Goal: Check status: Check status

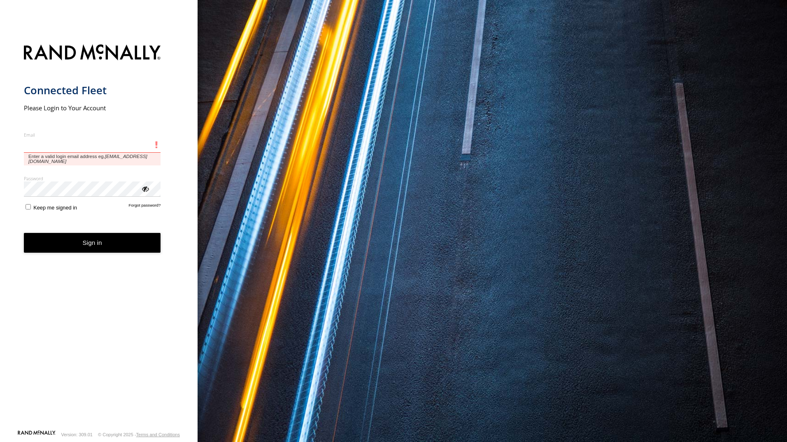
type input "**********"
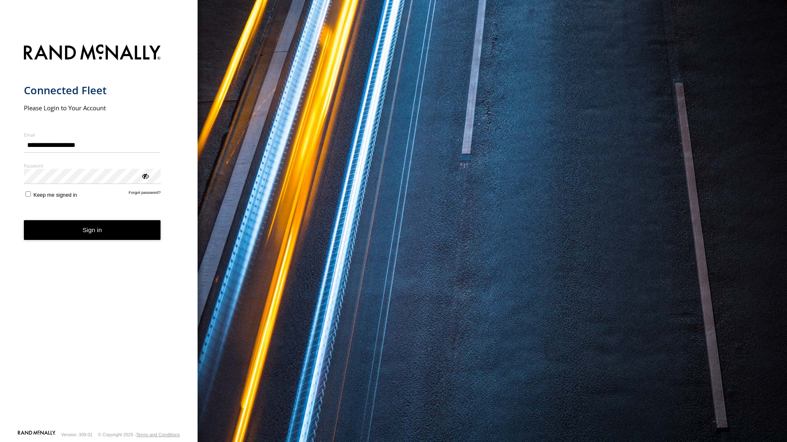
click at [102, 233] on button "Sign in" at bounding box center [92, 230] width 137 height 20
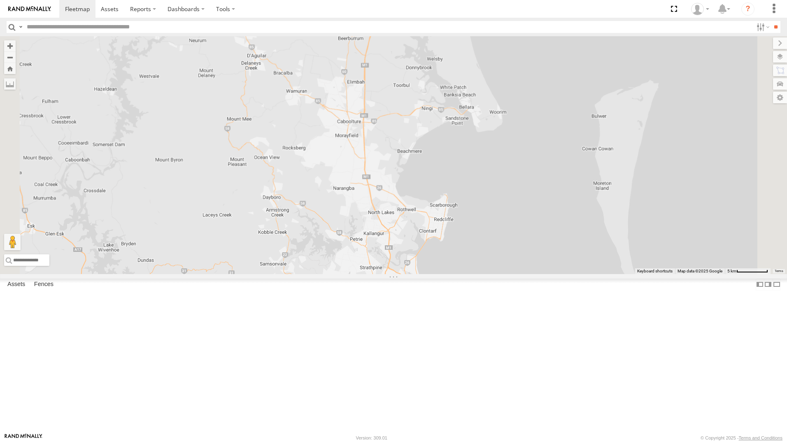
drag, startPoint x: 549, startPoint y: 254, endPoint x: 515, endPoint y: 2, distance: 253.4
click at [515, 2] on body at bounding box center [393, 221] width 787 height 442
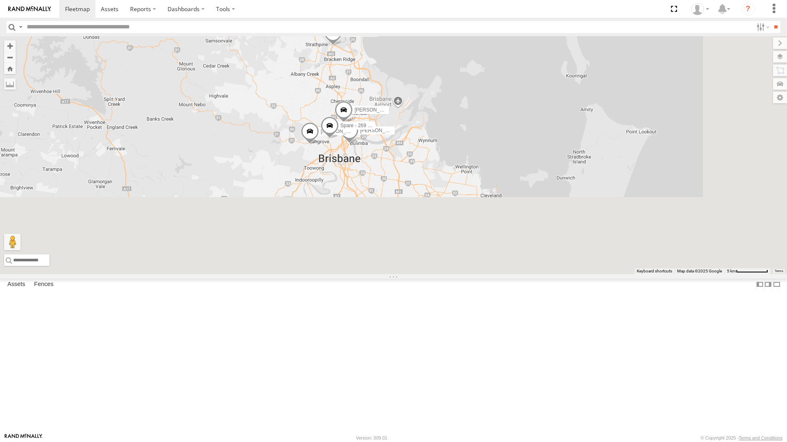
drag, startPoint x: 517, startPoint y: 202, endPoint x: 460, endPoint y: -17, distance: 226.2
click at [460, 0] on html at bounding box center [393, 221] width 787 height 442
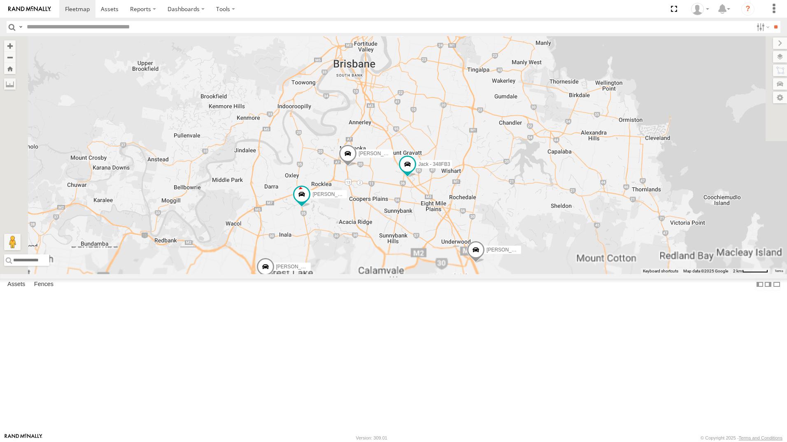
drag, startPoint x: 489, startPoint y: 254, endPoint x: 525, endPoint y: 198, distance: 66.2
click at [517, 132] on div "[PERSON_NAME] - 350FB3 [PERSON_NAME] - 364JK9 [PERSON_NAME]- 817BG4 [PERSON_NAM…" at bounding box center [393, 155] width 787 height 238
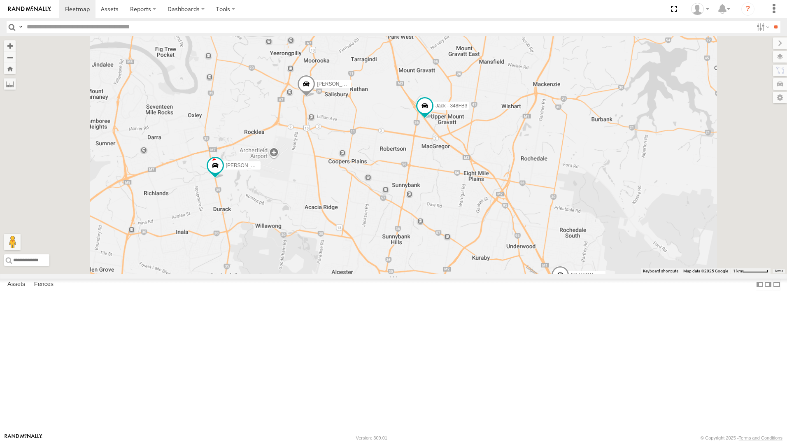
drag, startPoint x: 531, startPoint y: 170, endPoint x: 561, endPoint y: 81, distance: 94.0
click at [560, 81] on div "[PERSON_NAME] - 350FB3 [PERSON_NAME] - 364JK9 [PERSON_NAME]- 817BG4 [PERSON_NAM…" at bounding box center [393, 155] width 787 height 238
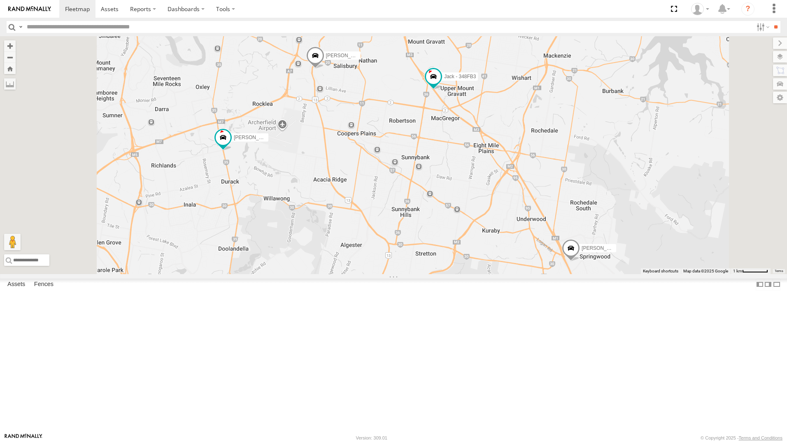
drag, startPoint x: 530, startPoint y: 216, endPoint x: 527, endPoint y: 202, distance: 14.3
click at [527, 202] on div "[PERSON_NAME] - 350FB3 [PERSON_NAME] - 364JK9 [PERSON_NAME]- 817BG4 [PERSON_NAM…" at bounding box center [393, 155] width 787 height 238
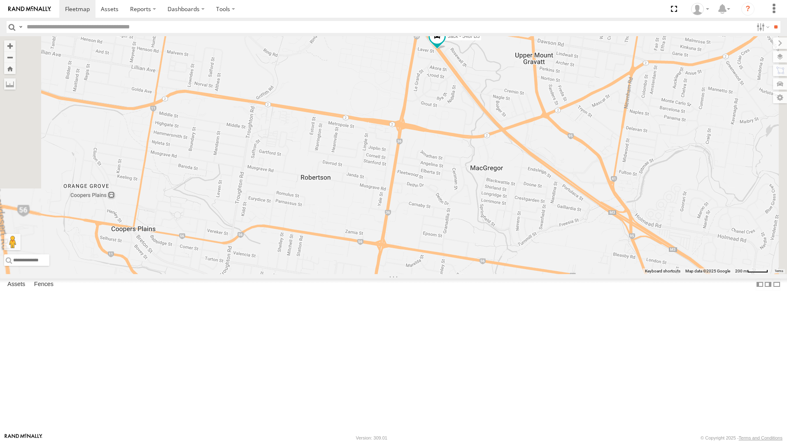
drag, startPoint x: 499, startPoint y: 165, endPoint x: 519, endPoint y: 205, distance: 44.4
click at [519, 205] on div "[PERSON_NAME] - 350FB3 [PERSON_NAME] - 364JK9 [PERSON_NAME]- 817BG4 [PERSON_NAM…" at bounding box center [393, 155] width 787 height 238
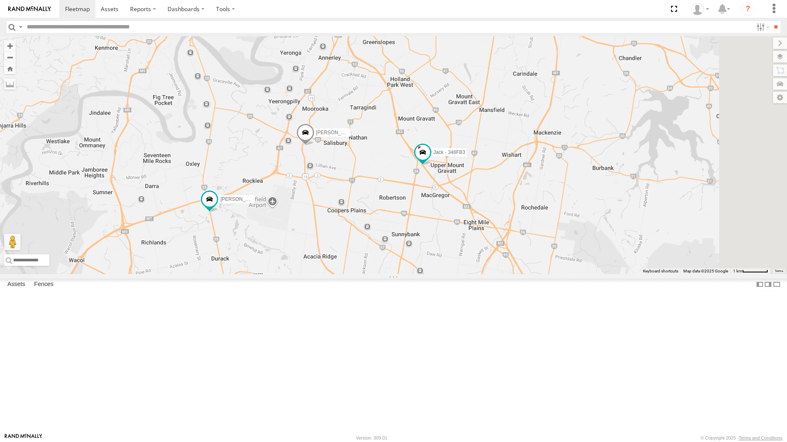
drag, startPoint x: 629, startPoint y: 236, endPoint x: 540, endPoint y: 324, distance: 124.9
click at [540, 274] on div "[PERSON_NAME] - 350FB3 [PERSON_NAME] - 364JK9 [PERSON_NAME]- 817BG4 [PERSON_NAM…" at bounding box center [393, 155] width 787 height 238
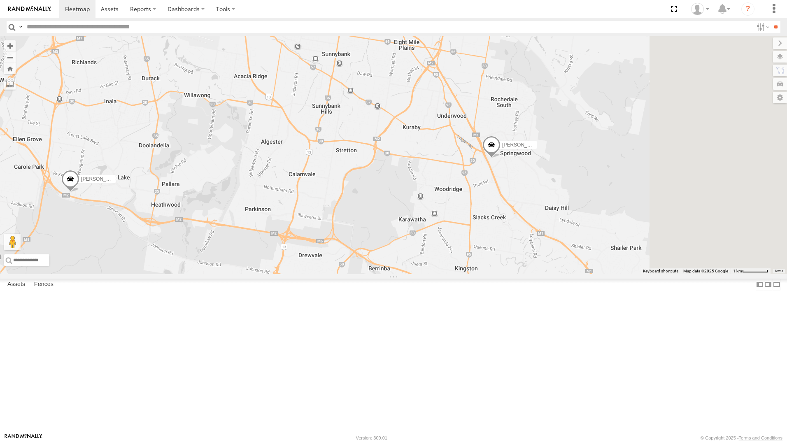
drag, startPoint x: 657, startPoint y: 353, endPoint x: 597, endPoint y: 196, distance: 167.7
click at [589, 174] on div "[PERSON_NAME] - 350FB3 [PERSON_NAME] - 364JK9 [PERSON_NAME]- 817BG4 [PERSON_NAM…" at bounding box center [393, 155] width 787 height 238
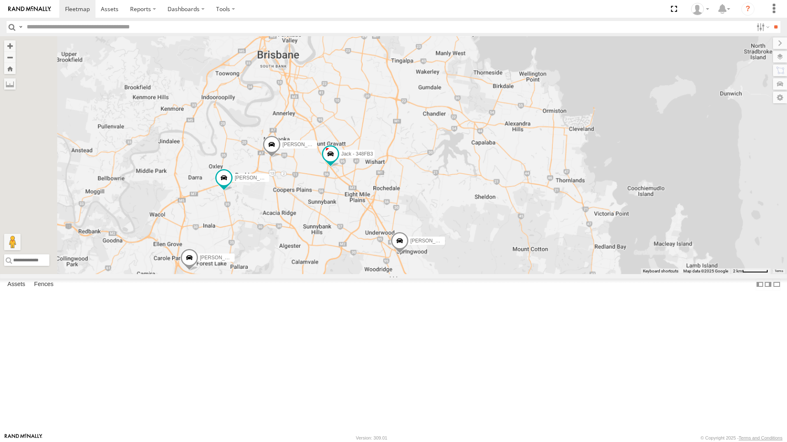
drag, startPoint x: 405, startPoint y: 175, endPoint x: 417, endPoint y: 296, distance: 122.0
click at [412, 274] on div "[PERSON_NAME] - 350FB3 [PERSON_NAME] - 364JK9 [PERSON_NAME]- 817BG4 [PERSON_NAM…" at bounding box center [393, 155] width 787 height 238
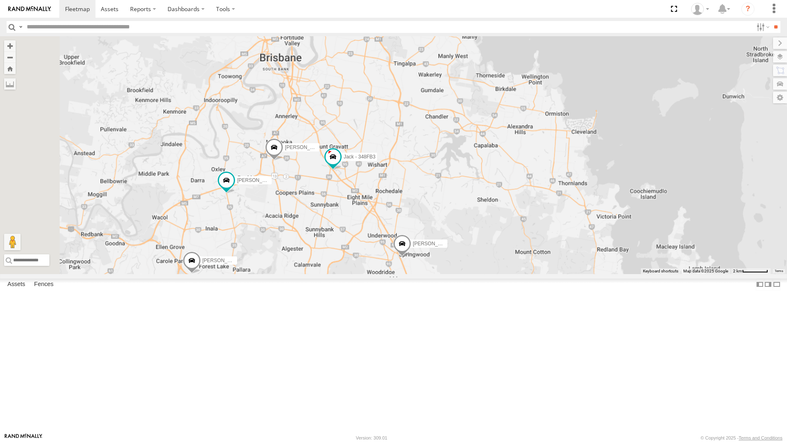
click at [411, 257] on span at bounding box center [402, 246] width 18 height 22
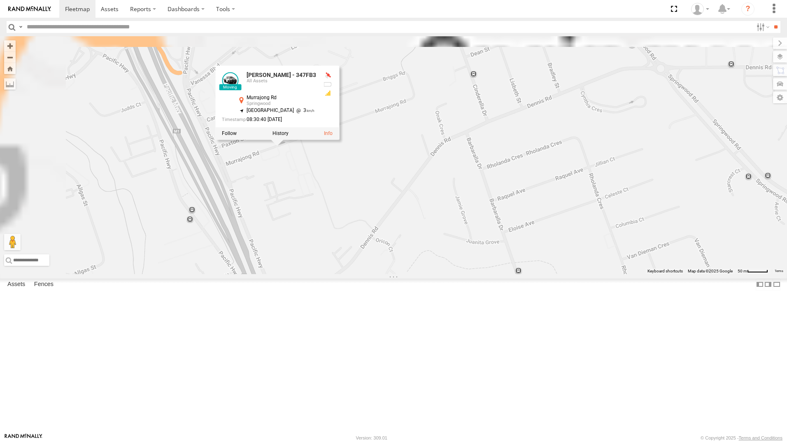
drag, startPoint x: 349, startPoint y: 141, endPoint x: 418, endPoint y: 258, distance: 135.5
click at [418, 258] on div "[PERSON_NAME] - 350FB3 [PERSON_NAME] - 364JK9 [PERSON_NAME]- 817BG4 [PERSON_NAM…" at bounding box center [393, 155] width 787 height 238
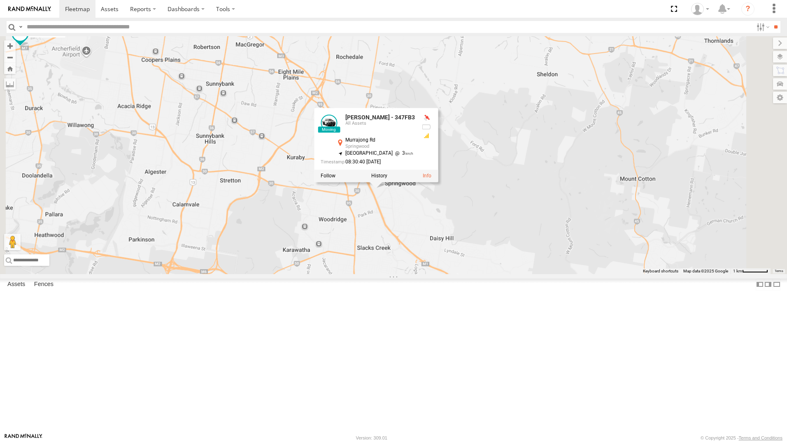
drag, startPoint x: 353, startPoint y: 299, endPoint x: 370, endPoint y: 319, distance: 26.0
click at [370, 274] on div "[PERSON_NAME] - 350FB3 [PERSON_NAME] - 364JK9 [PERSON_NAME]- 817BG4 [PERSON_NAM…" at bounding box center [393, 155] width 787 height 238
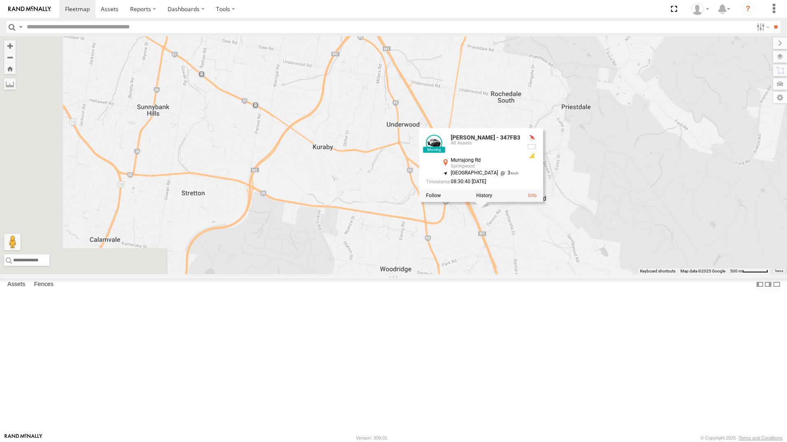
drag, startPoint x: 383, startPoint y: 262, endPoint x: 486, endPoint y: 288, distance: 105.6
click at [486, 274] on div "[PERSON_NAME] - 350FB3 [PERSON_NAME] - 364JK9 [PERSON_NAME]- 817BG4 [PERSON_NAM…" at bounding box center [393, 155] width 787 height 238
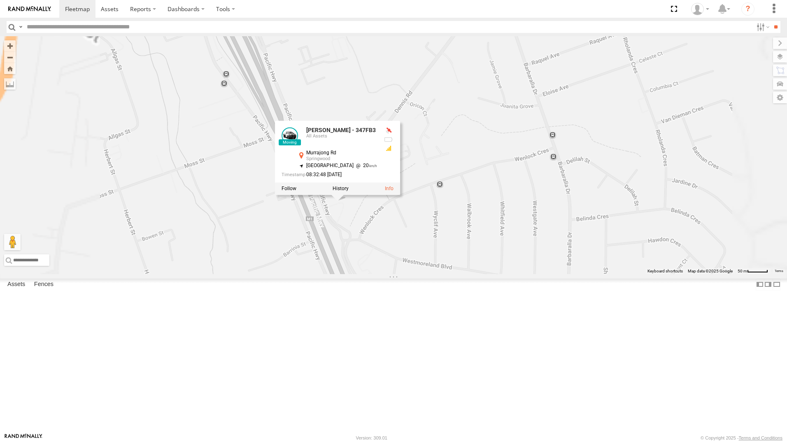
drag, startPoint x: 469, startPoint y: 309, endPoint x: 492, endPoint y: 334, distance: 33.8
click at [492, 274] on div "[PERSON_NAME] - 350FB3 [PERSON_NAME] - 364JK9 [PERSON_NAME]- 817BG4 [PERSON_NAM…" at bounding box center [393, 155] width 787 height 238
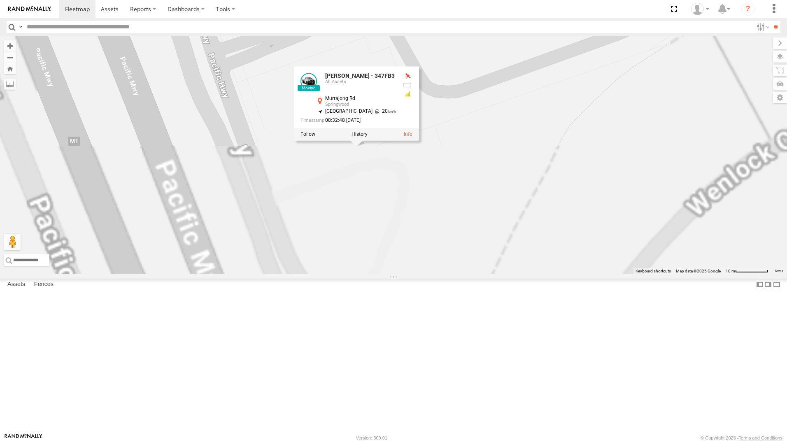
drag, startPoint x: 508, startPoint y: 295, endPoint x: 472, endPoint y: 76, distance: 222.4
click at [470, 61] on div "[PERSON_NAME] - 350FB3 [PERSON_NAME] - 364JK9 [PERSON_NAME]- 817BG4 [PERSON_NAM…" at bounding box center [393, 155] width 787 height 238
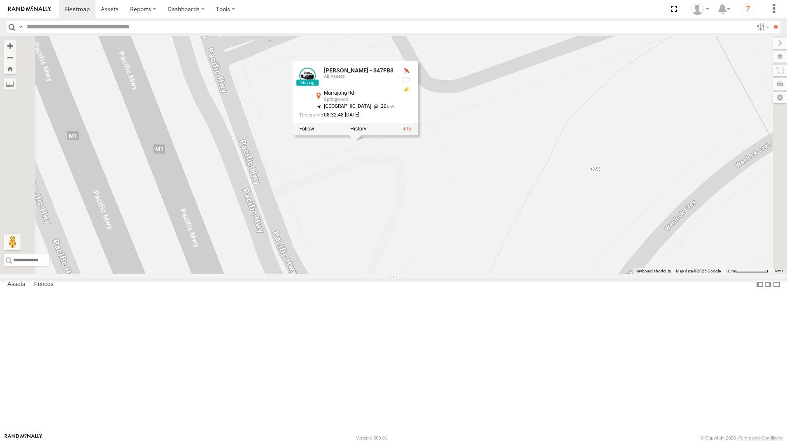
click at [418, 135] on div at bounding box center [355, 129] width 125 height 12
click at [566, 268] on div "[PERSON_NAME] - 350FB3 [PERSON_NAME] - 364JK9 [PERSON_NAME]- 817BG4 [PERSON_NAM…" at bounding box center [393, 155] width 787 height 238
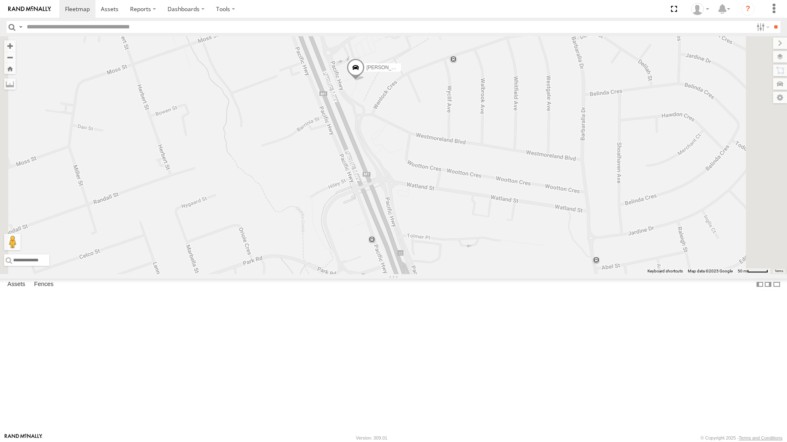
drag, startPoint x: 590, startPoint y: 244, endPoint x: 554, endPoint y: 203, distance: 54.8
click at [554, 203] on div "[PERSON_NAME] - 350FB3 [PERSON_NAME] - 364JK9 [PERSON_NAME]- 817BG4 [PERSON_NAM…" at bounding box center [393, 155] width 787 height 238
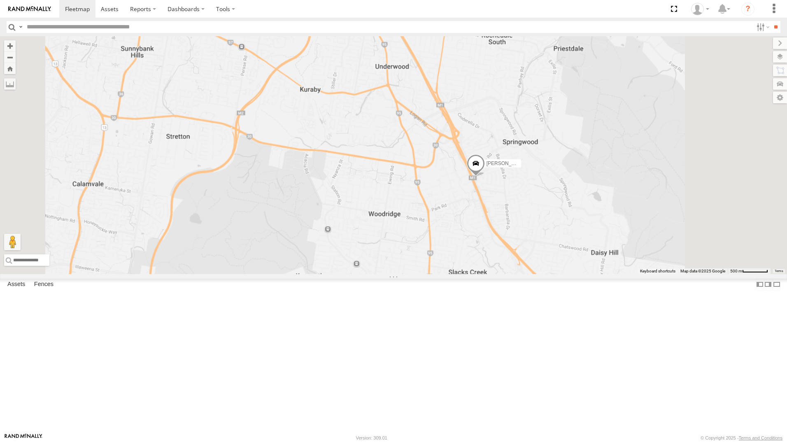
drag, startPoint x: 652, startPoint y: 224, endPoint x: 575, endPoint y: 282, distance: 96.3
click at [587, 274] on div "[PERSON_NAME] - 350FB3 [PERSON_NAME] - 364JK9 [PERSON_NAME]- 817BG4 [PERSON_NAM…" at bounding box center [393, 155] width 787 height 238
